Goal: Use online tool/utility: Utilize a website feature to perform a specific function

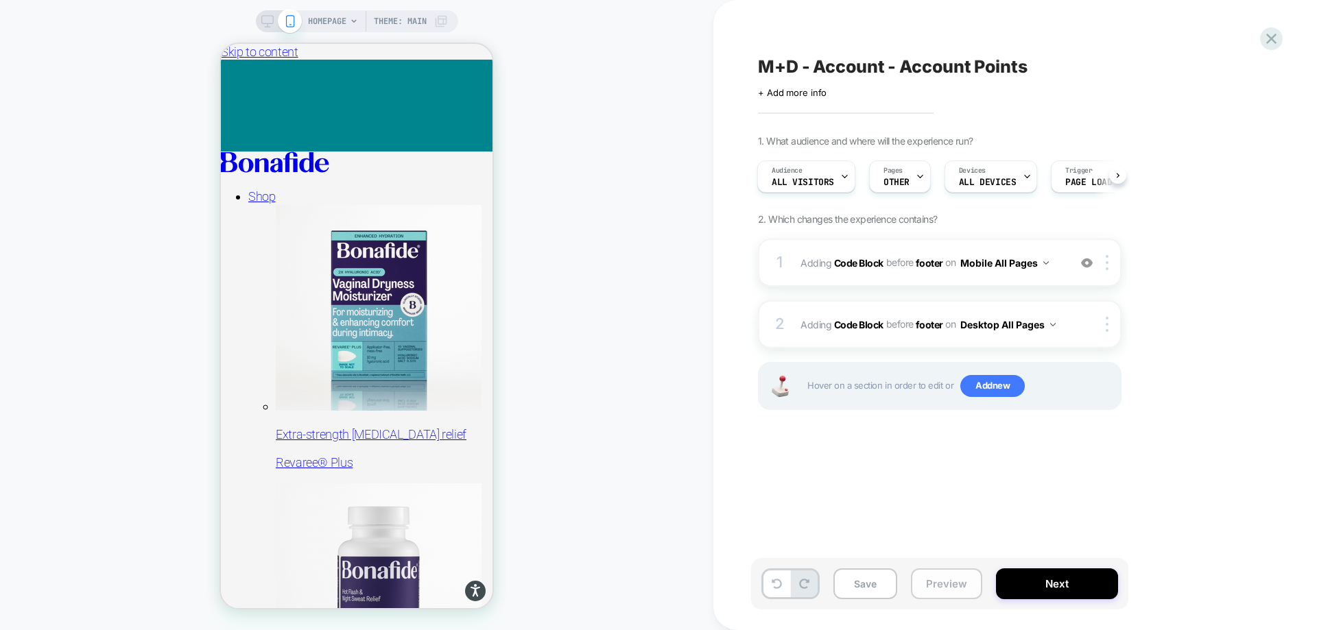
click at [942, 584] on button "Preview" at bounding box center [946, 584] width 71 height 31
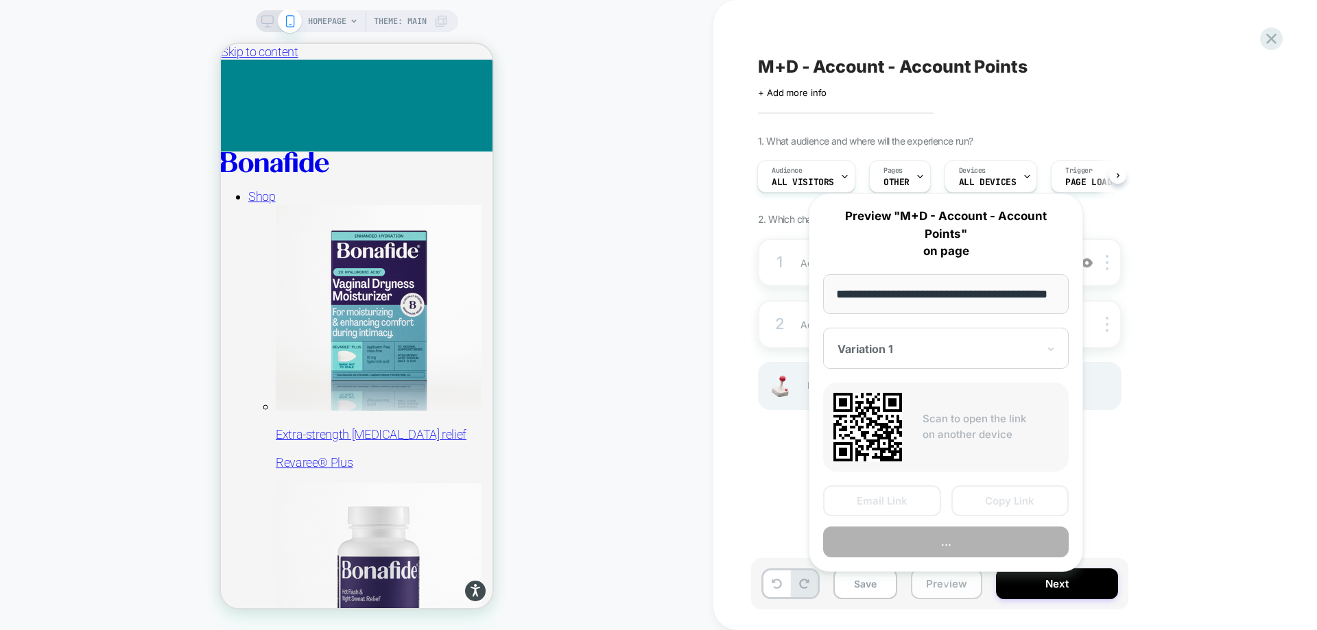
scroll to position [0, 36]
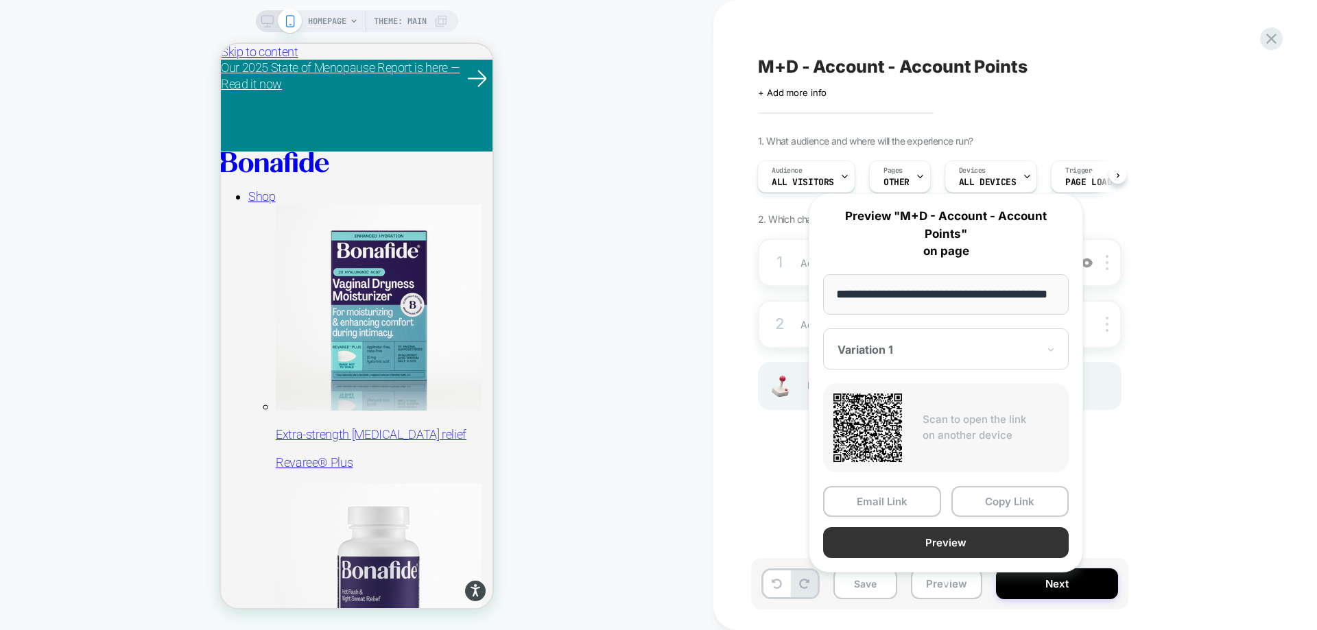
click at [887, 527] on button "Preview" at bounding box center [946, 542] width 246 height 31
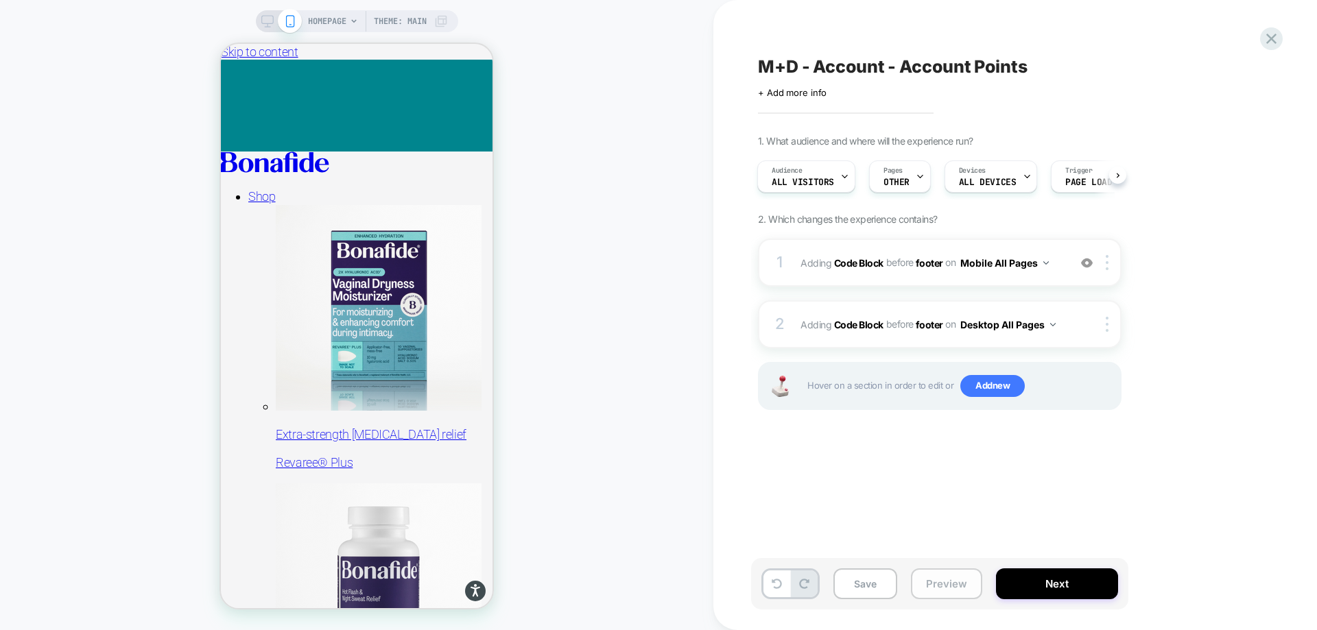
click at [935, 575] on button "Preview" at bounding box center [946, 584] width 71 height 31
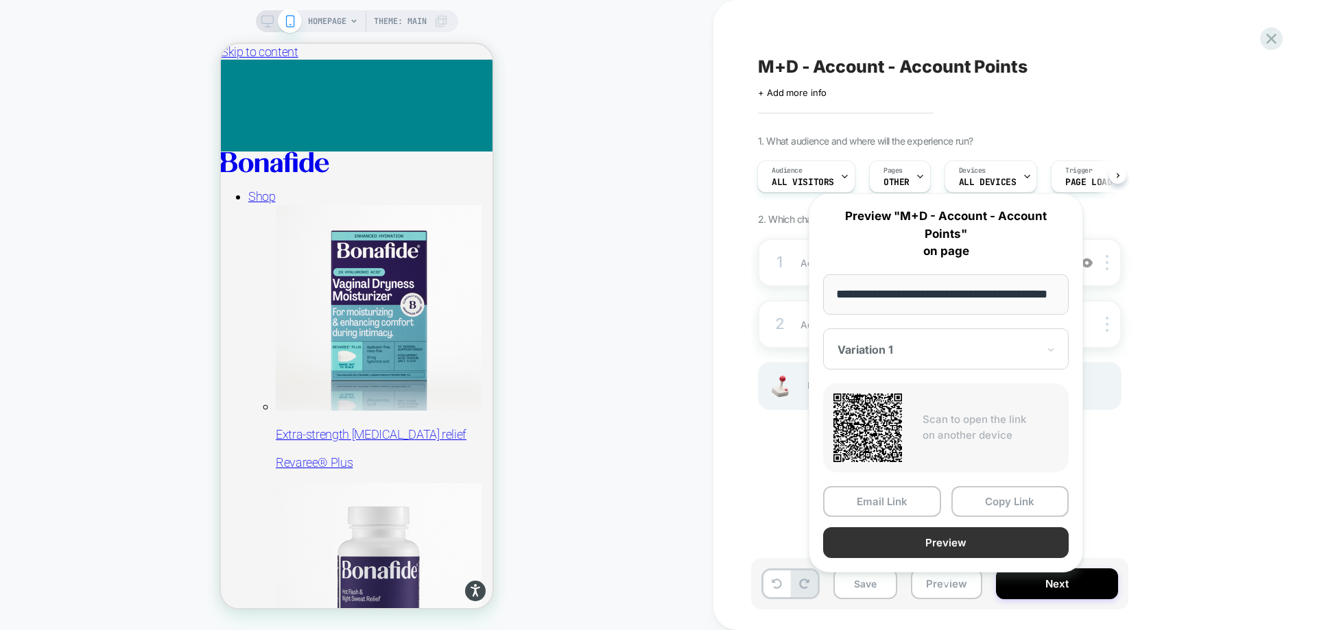
scroll to position [0, 0]
drag, startPoint x: 960, startPoint y: 530, endPoint x: 960, endPoint y: 488, distance: 41.2
click at [760, 458] on div "M+D - Account - Account Points Click to edit experience details + Add more info…" at bounding box center [1008, 315] width 514 height 603
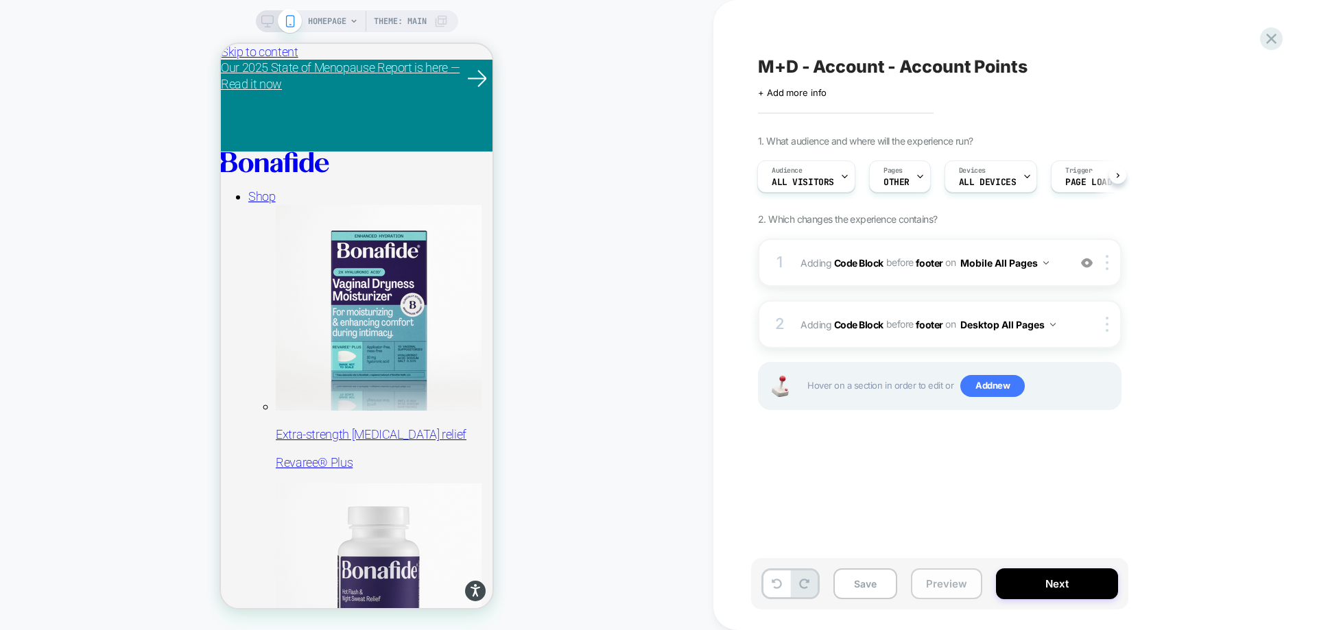
click at [942, 585] on button "Preview" at bounding box center [946, 584] width 71 height 31
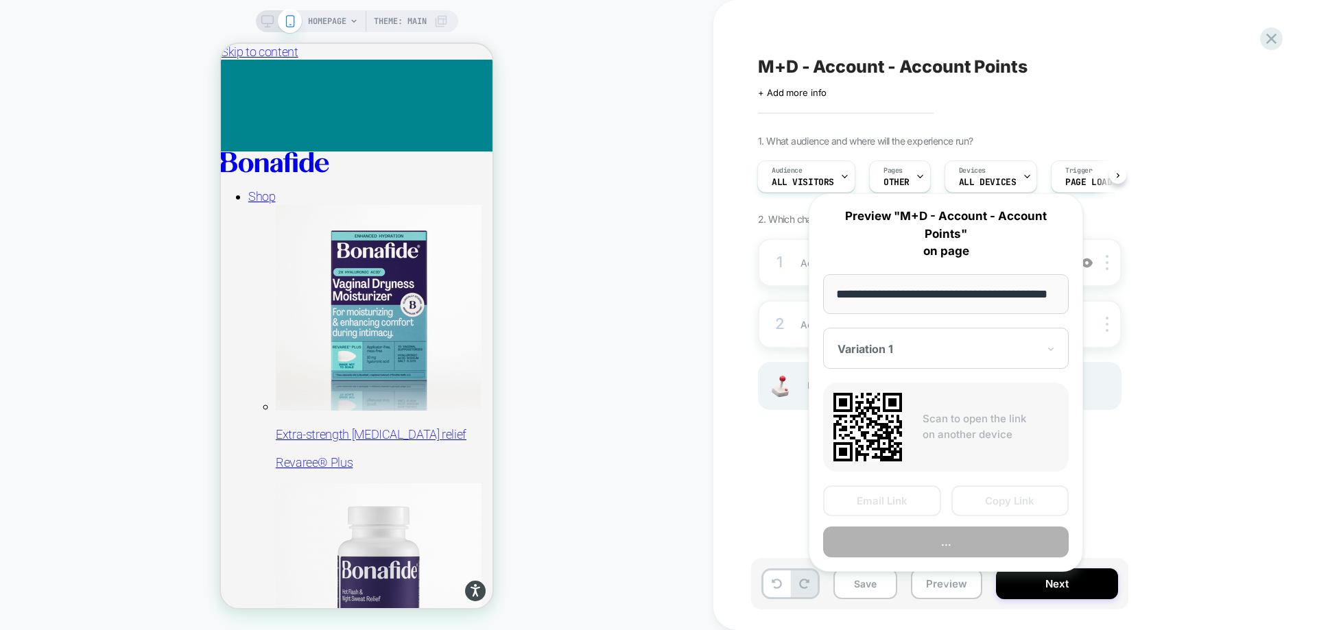
scroll to position [0, 36]
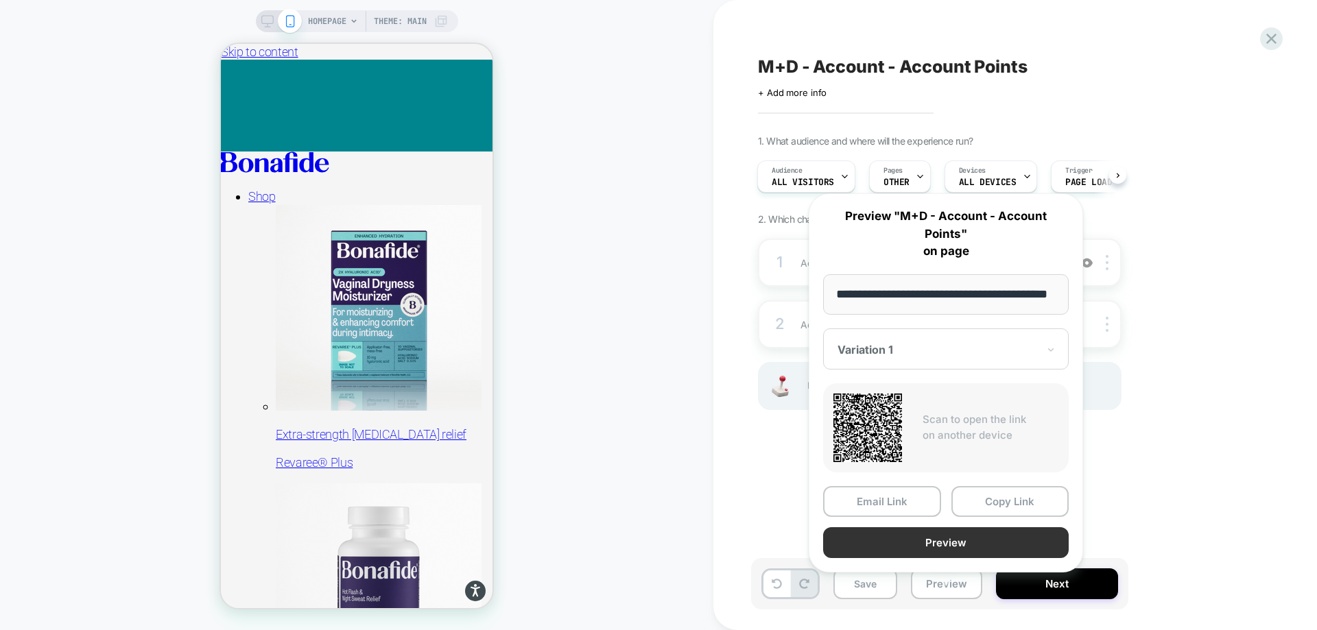
click at [926, 527] on button "Preview" at bounding box center [946, 542] width 246 height 31
